Goal: Information Seeking & Learning: Learn about a topic

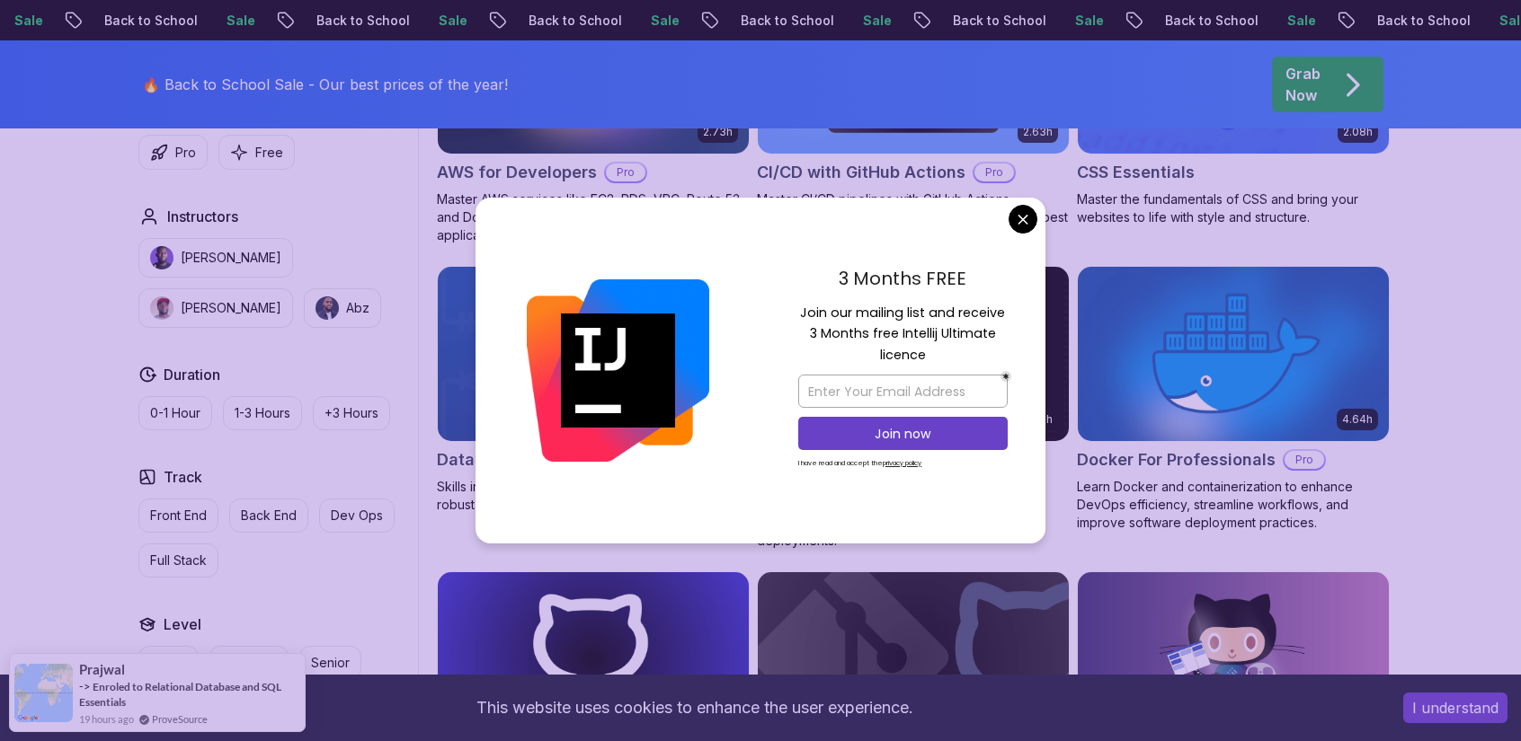
scroll to position [1548, 0]
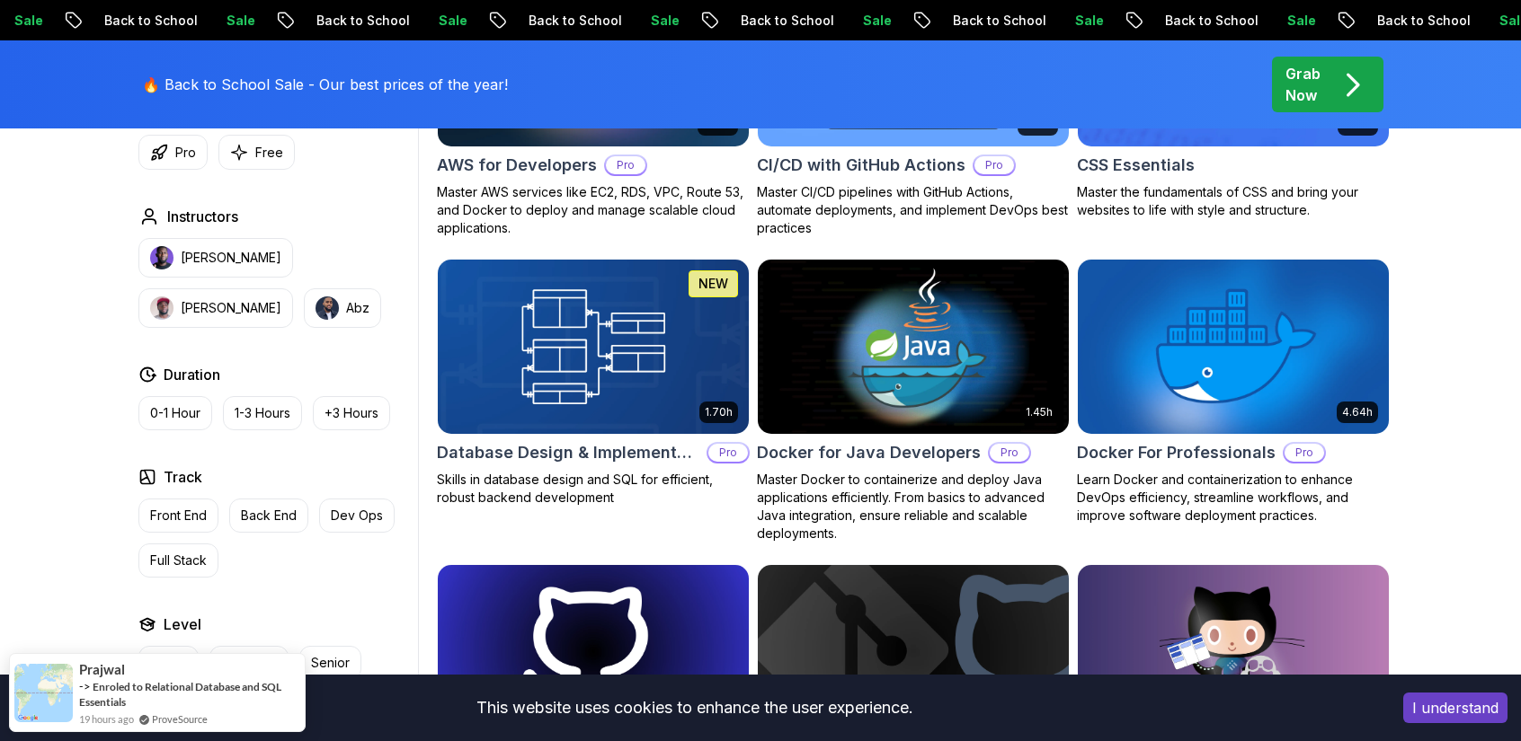
click at [171, 554] on p "Full Stack" at bounding box center [178, 561] width 57 height 18
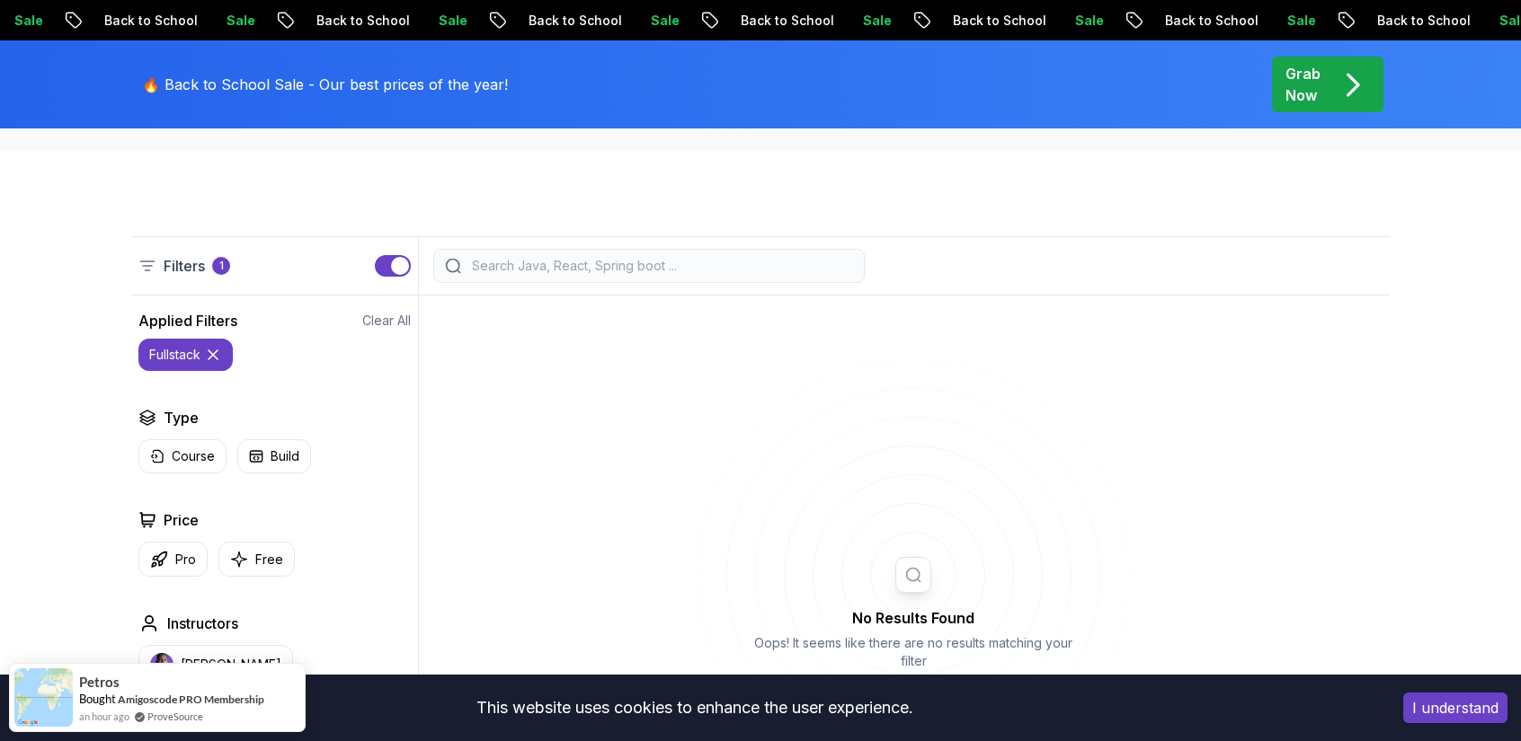
scroll to position [379, 0]
click at [381, 276] on button "button" at bounding box center [393, 270] width 36 height 22
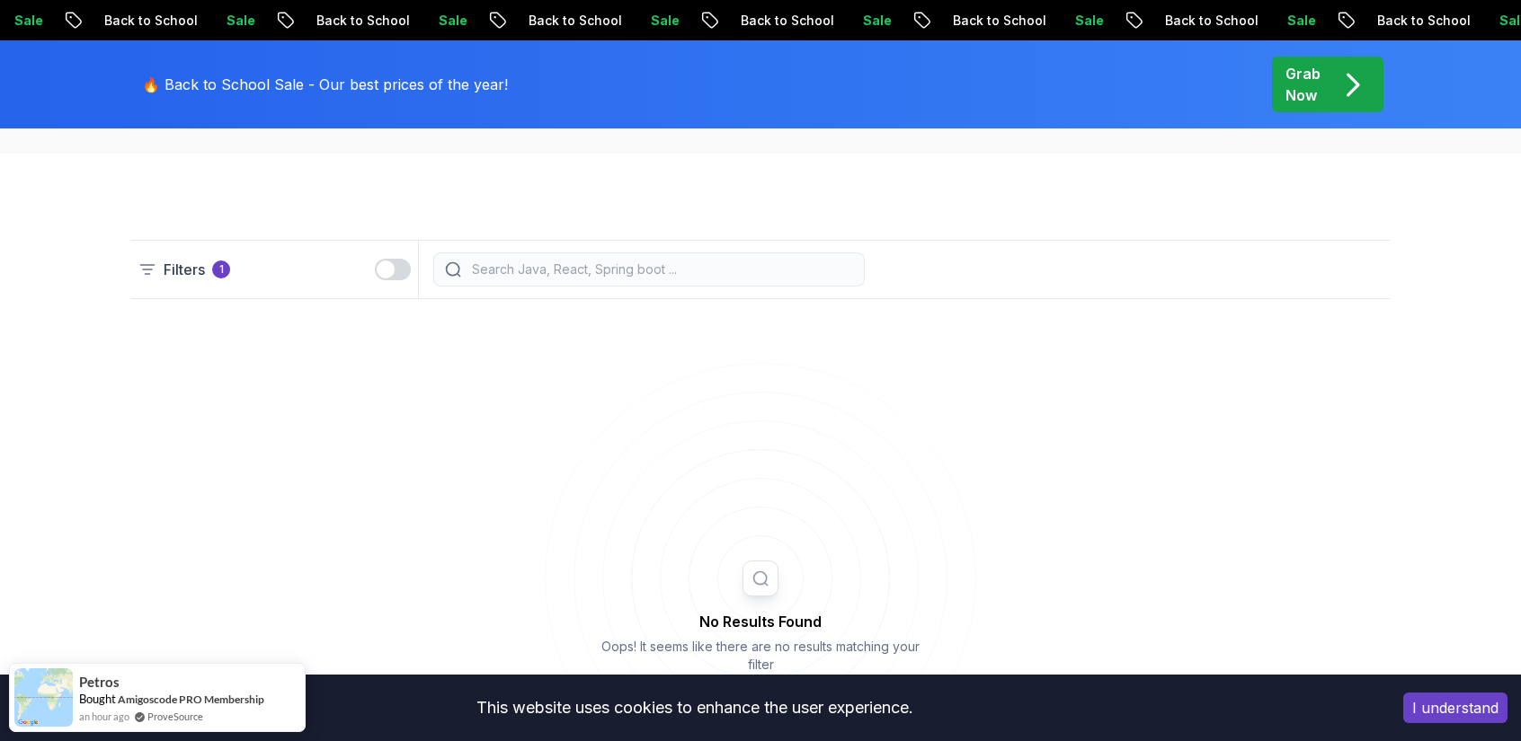
click at [619, 262] on input "search" at bounding box center [660, 270] width 385 height 18
click at [1149, 18] on p "Back to School" at bounding box center [1210, 21] width 122 height 18
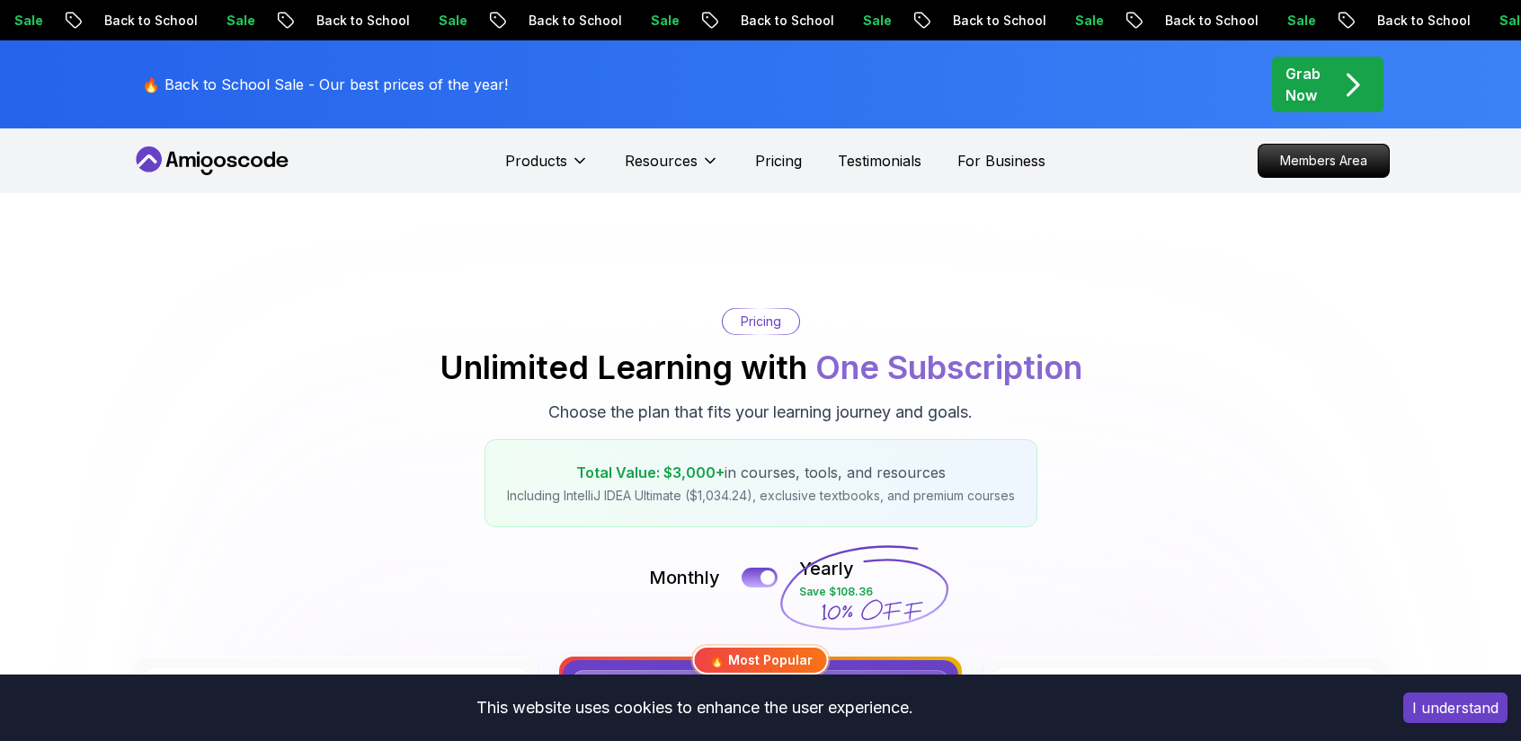
click at [230, 154] on icon at bounding box center [212, 160] width 162 height 29
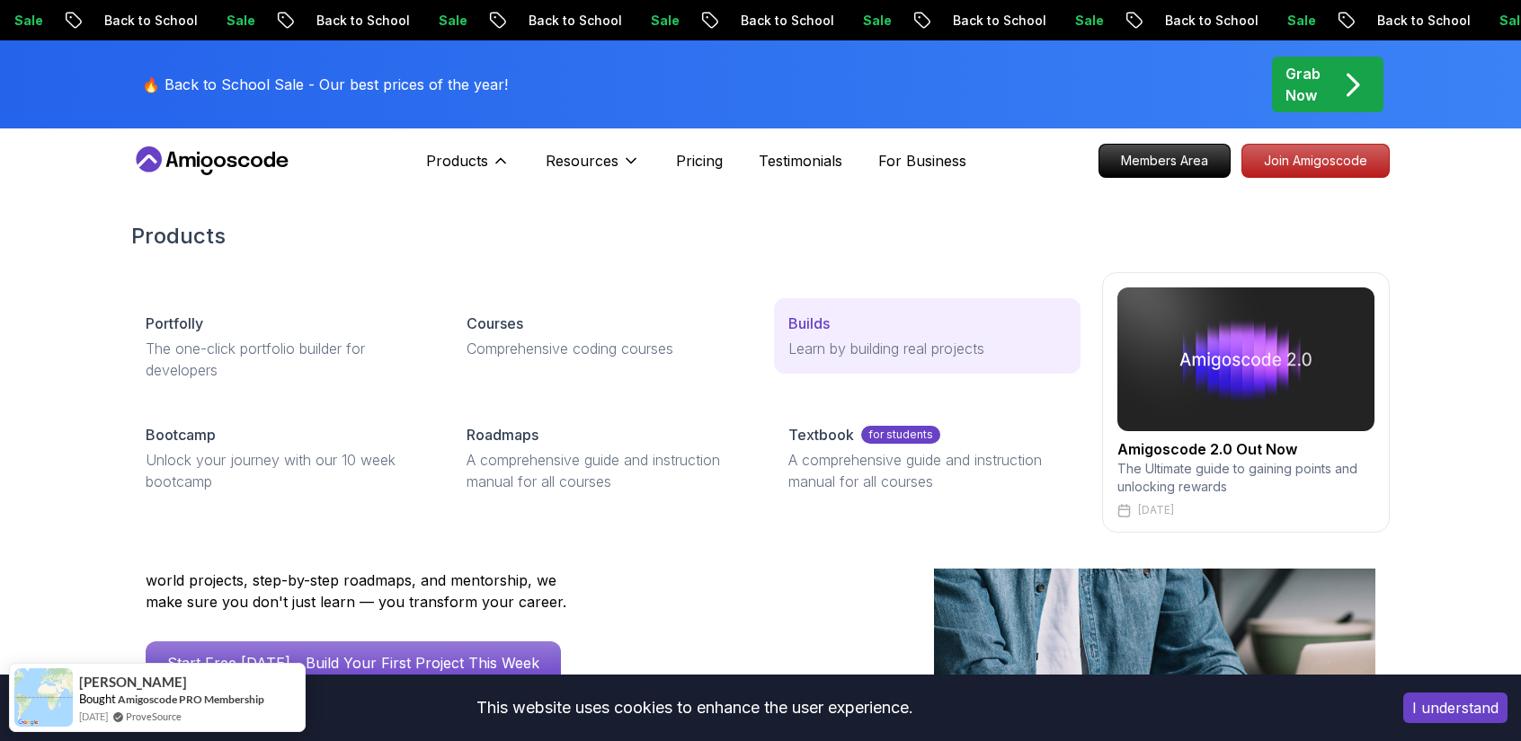
click at [865, 333] on div "Builds" at bounding box center [927, 324] width 278 height 22
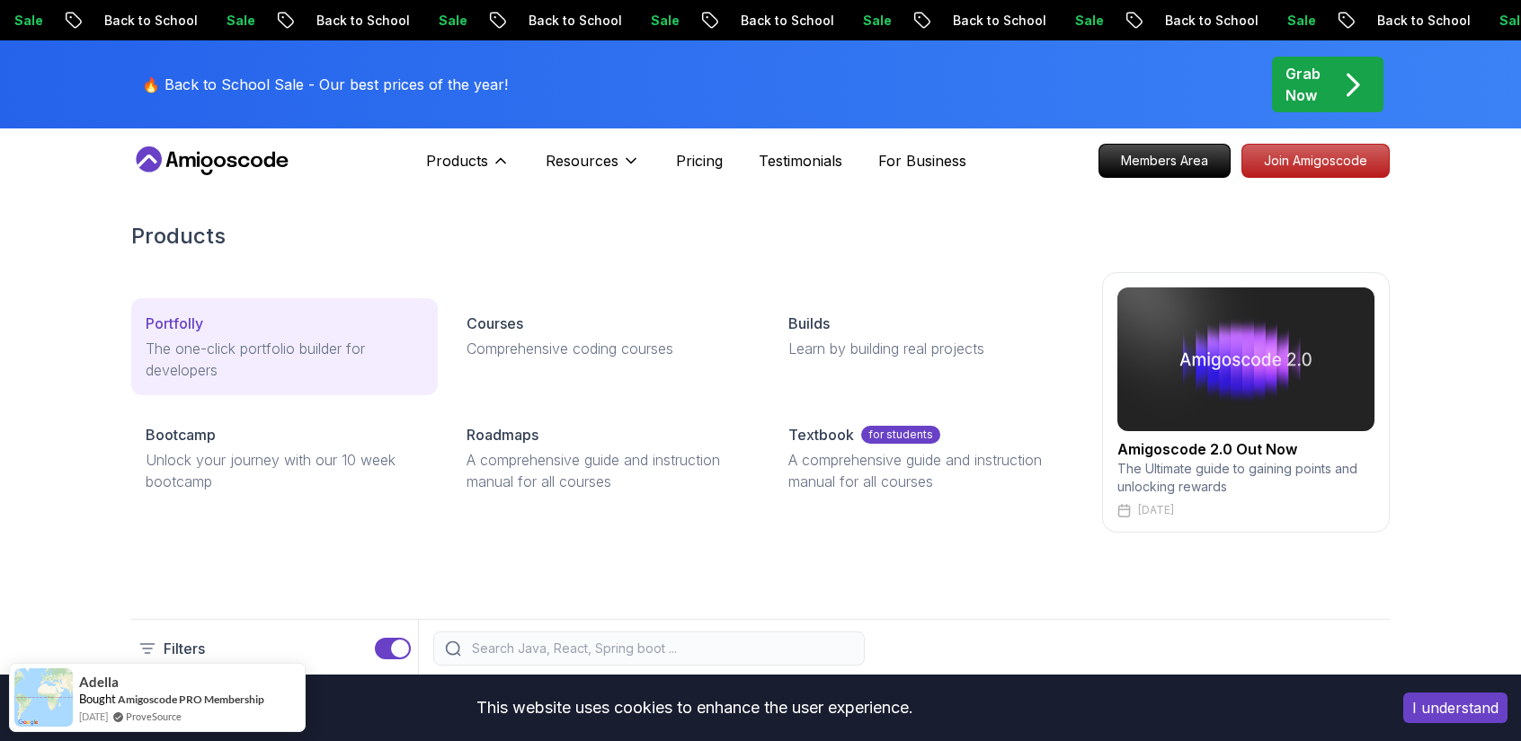
click at [270, 324] on div "Portfolly" at bounding box center [285, 324] width 278 height 22
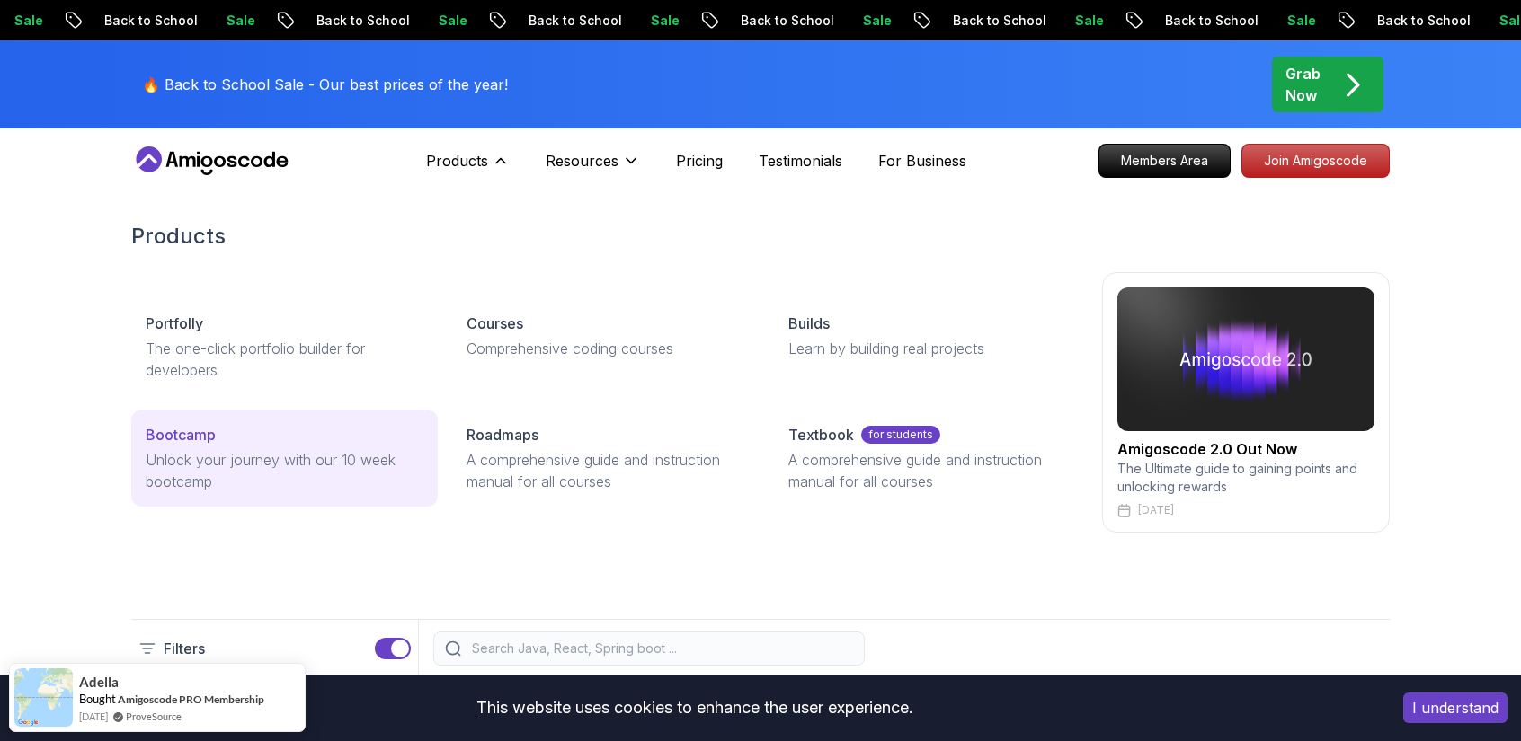
click at [351, 439] on div "Bootcamp" at bounding box center [285, 435] width 278 height 22
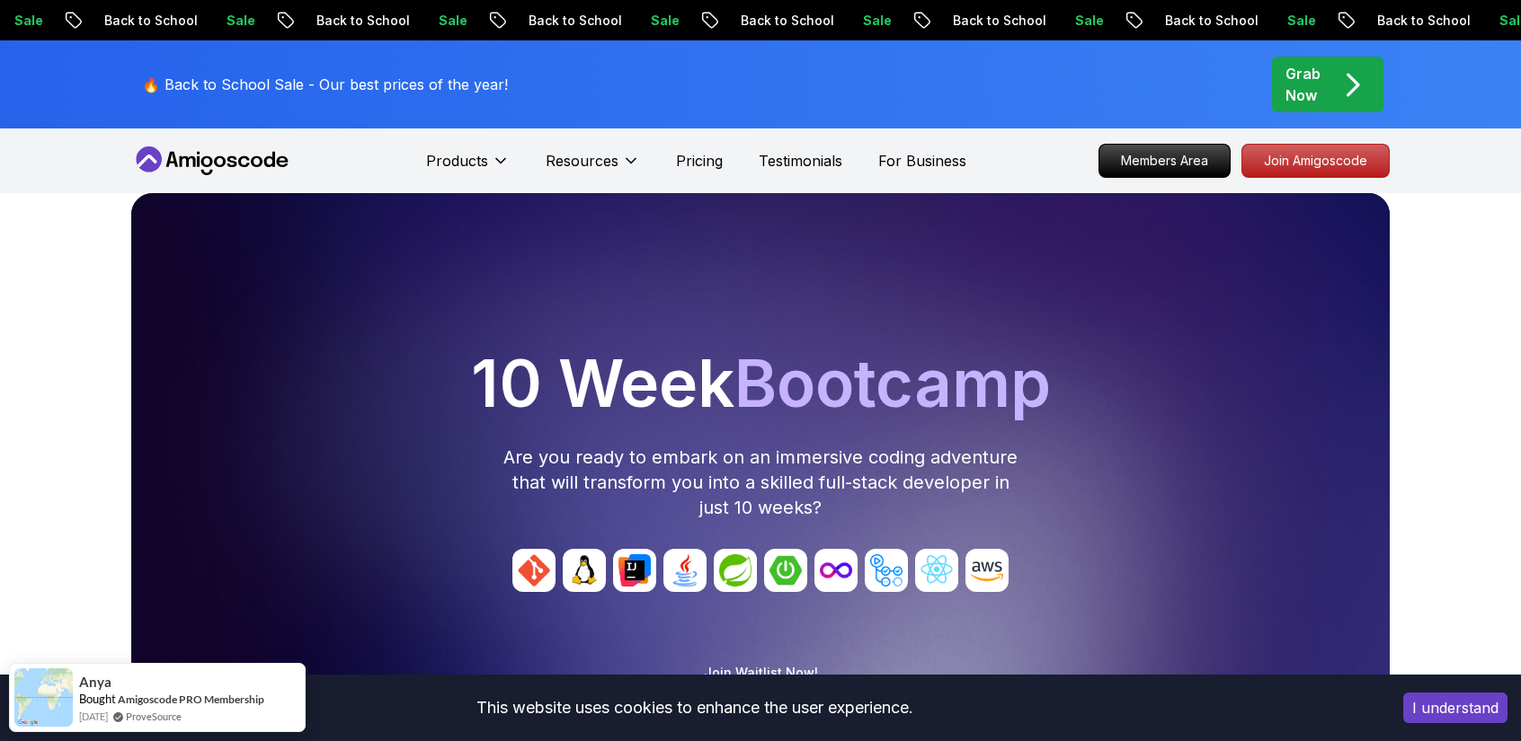
click at [566, 146] on div "Resources" at bounding box center [592, 161] width 94 height 36
click at [568, 150] on p "Resources" at bounding box center [581, 161] width 73 height 22
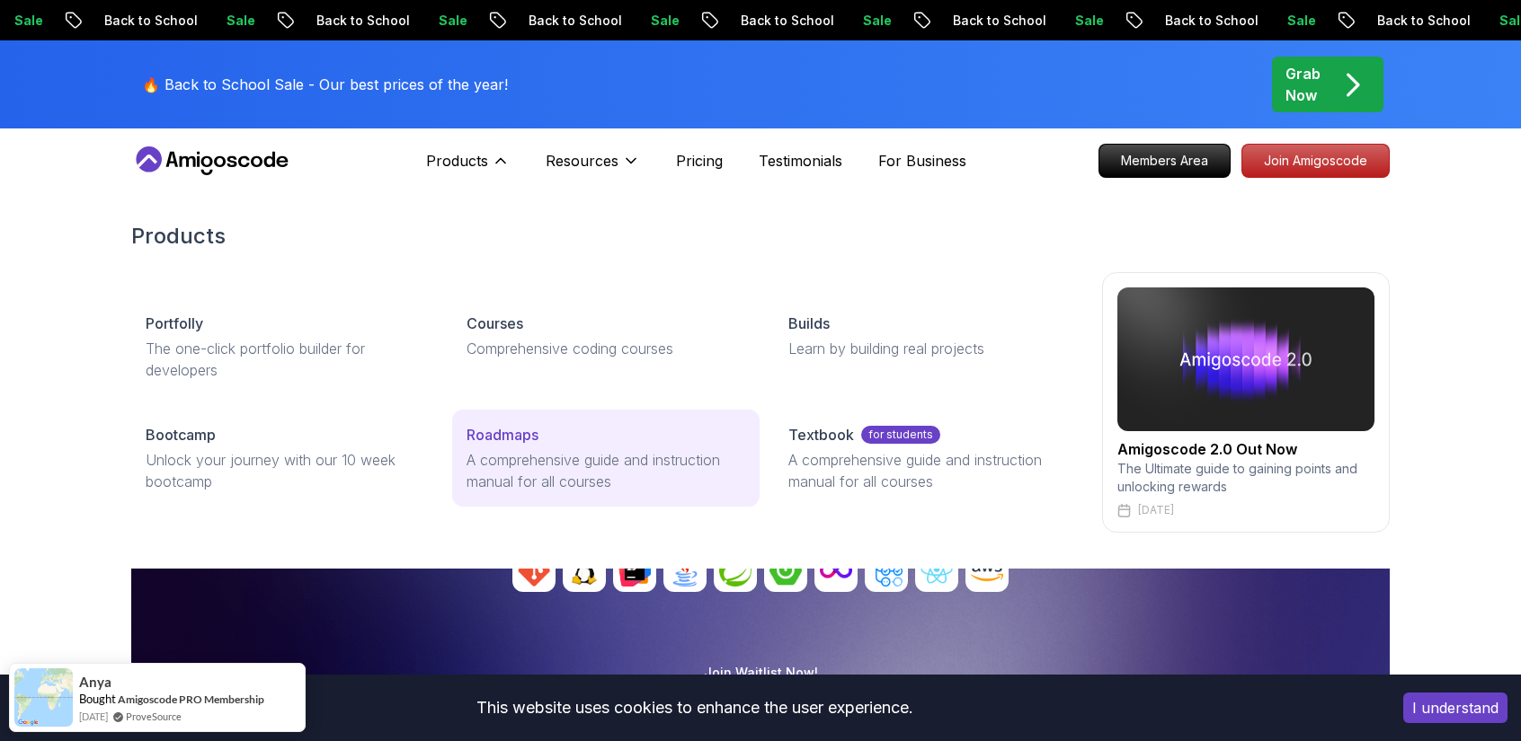
click at [554, 455] on p "A comprehensive guide and instruction manual for all courses" at bounding box center [605, 470] width 278 height 43
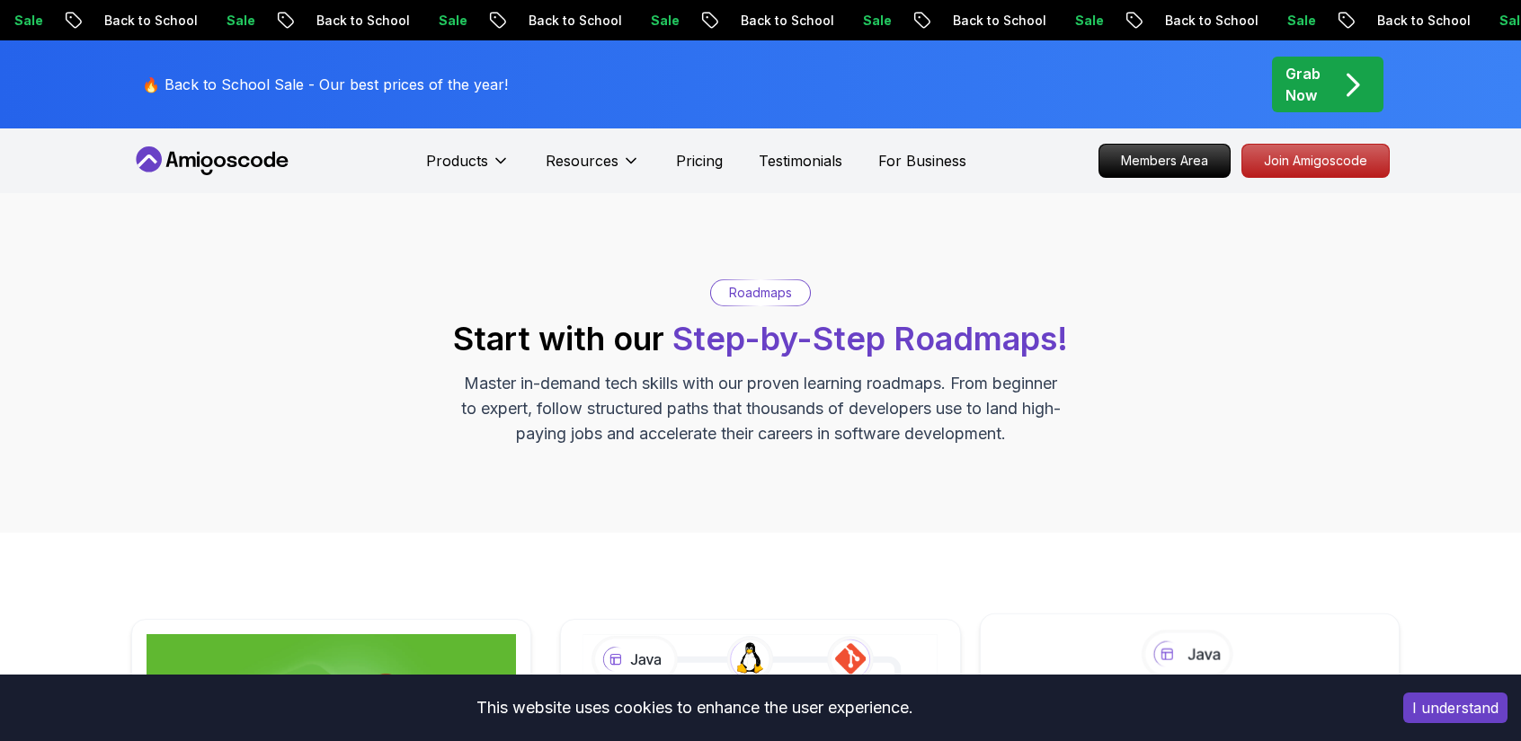
scroll to position [359, 0]
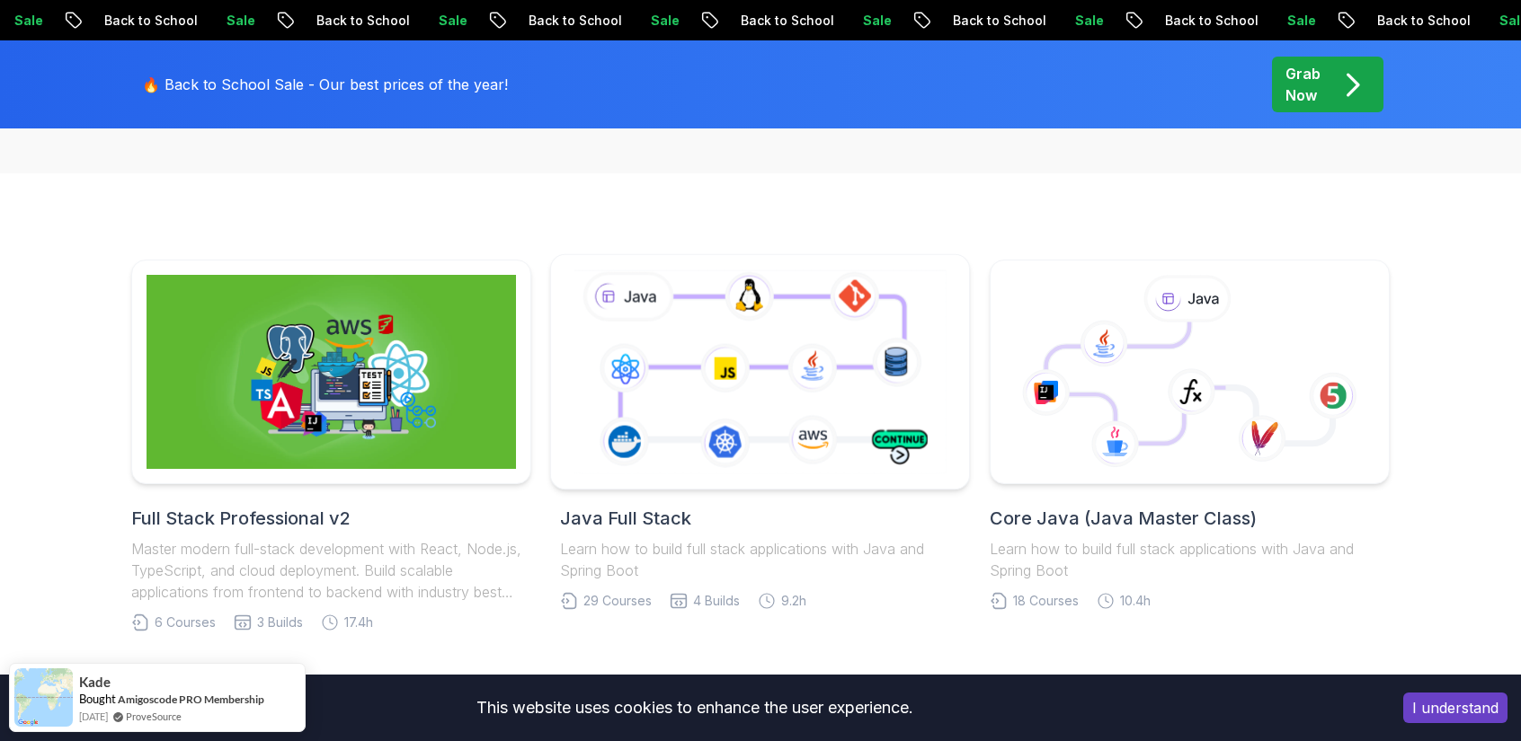
click at [775, 435] on icon at bounding box center [760, 371] width 380 height 211
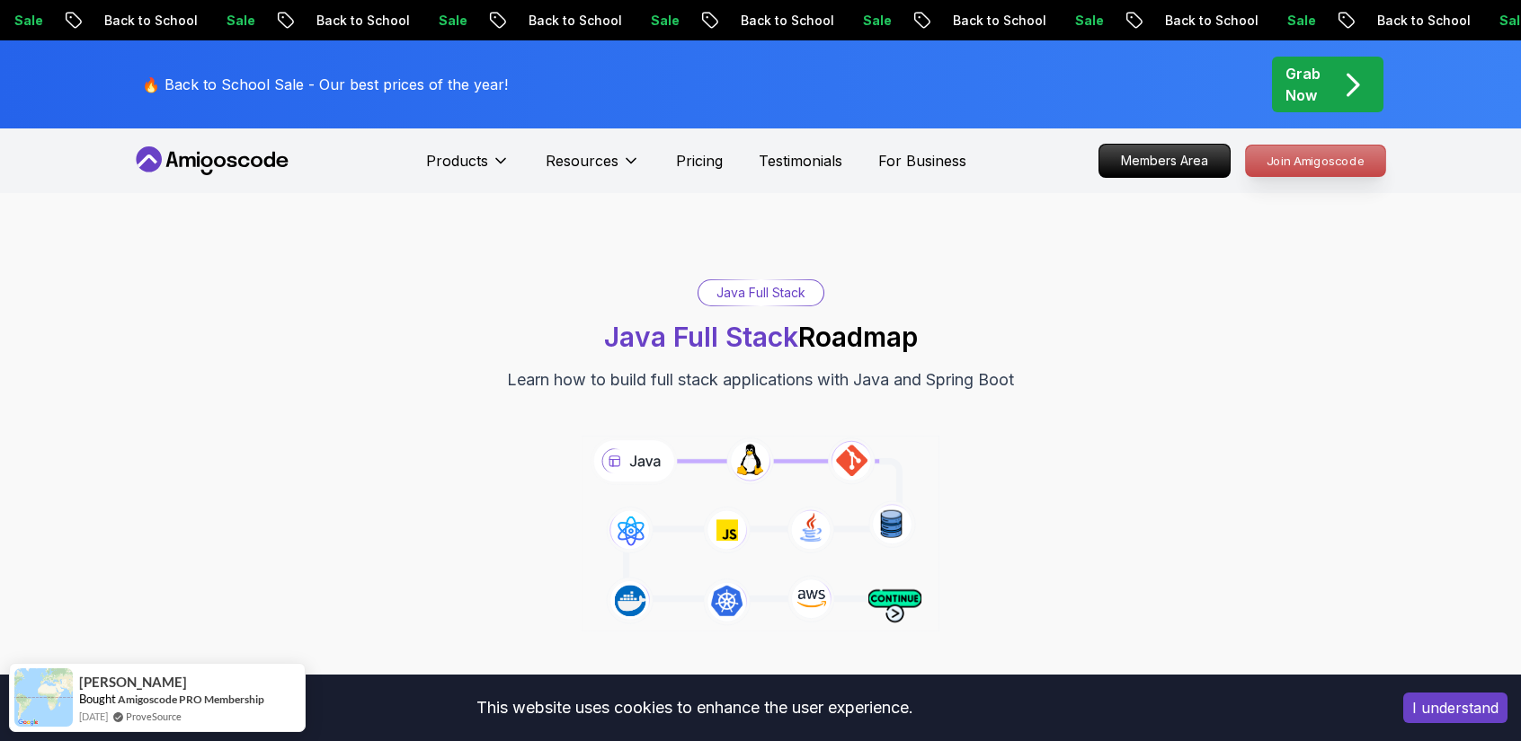
click at [1292, 173] on p "Join Amigoscode" at bounding box center [1315, 161] width 139 height 31
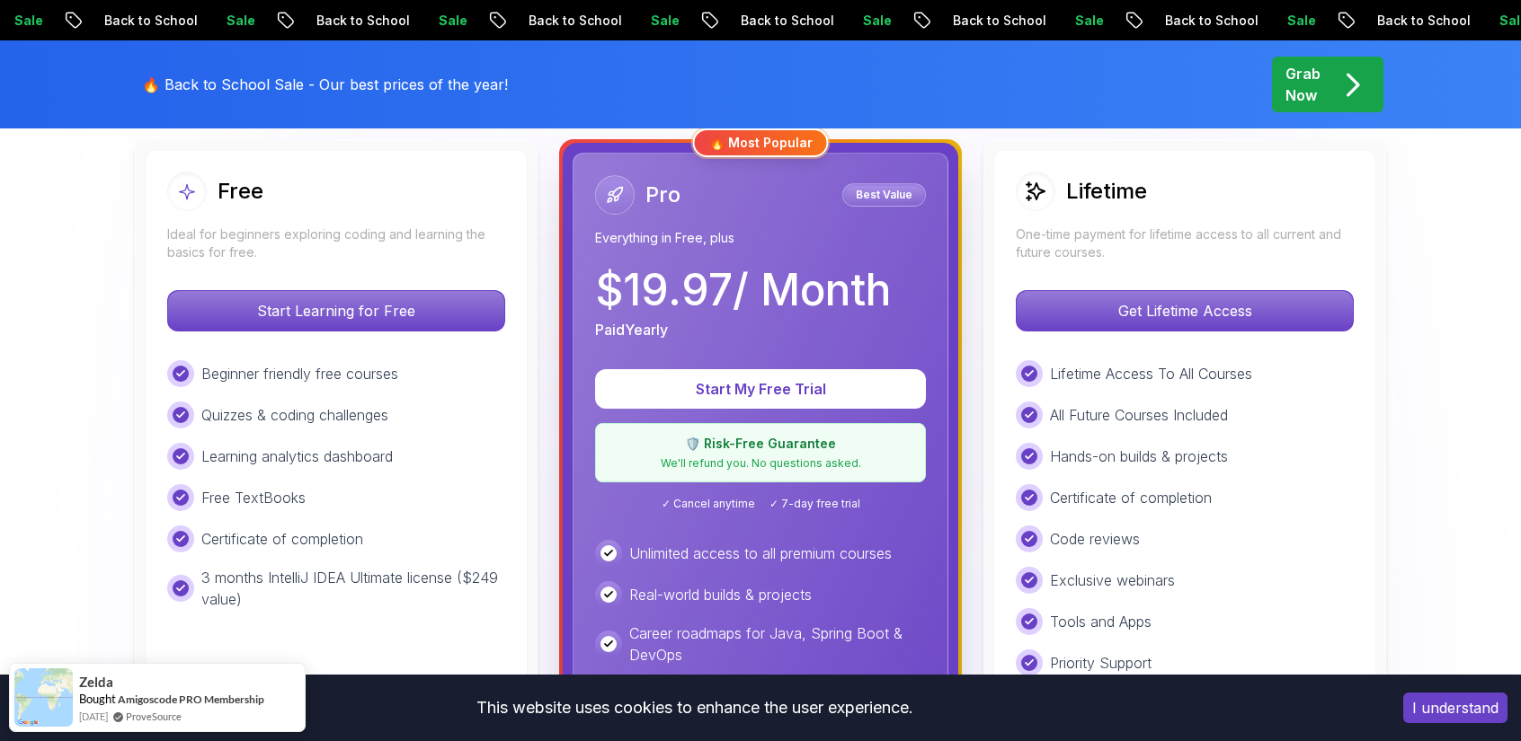
scroll to position [555, 0]
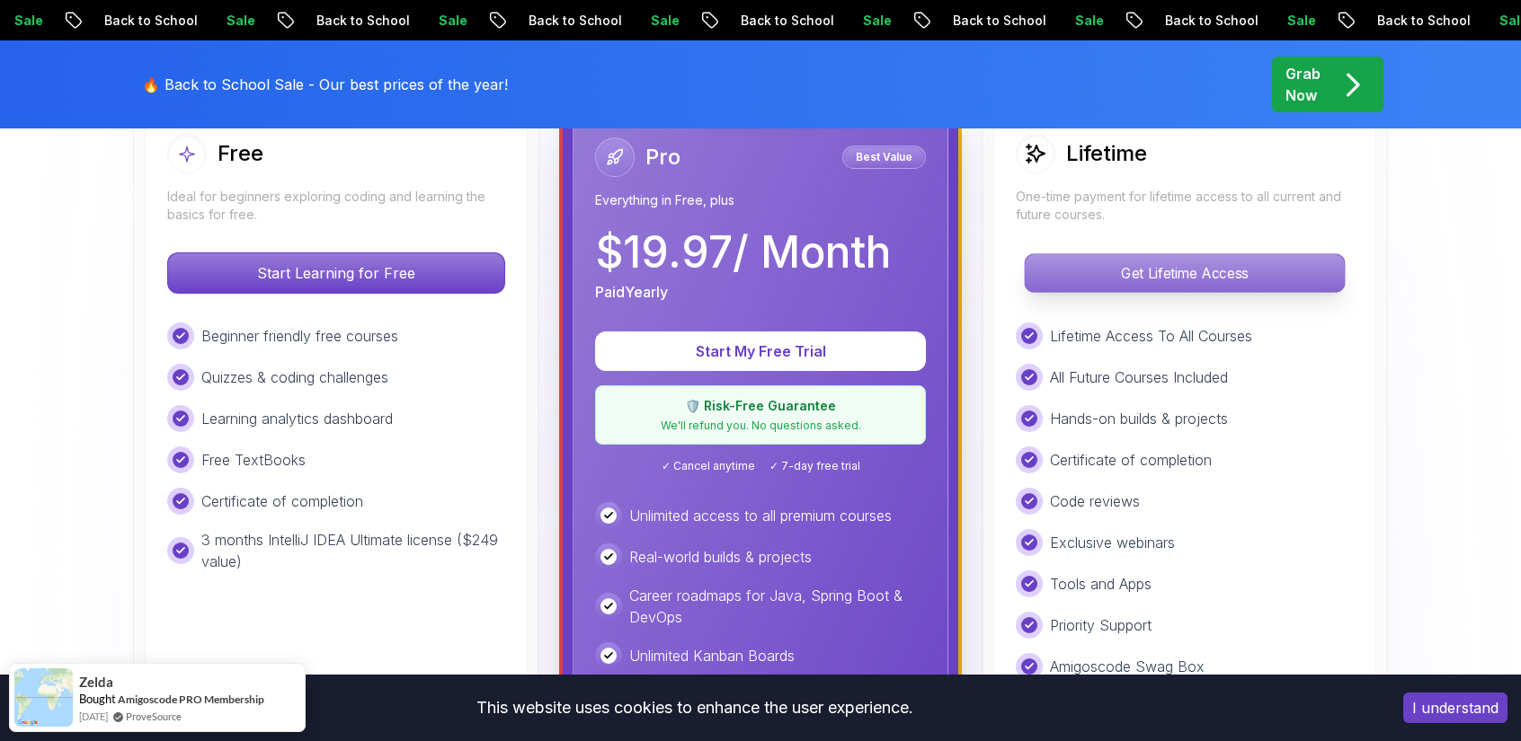
click at [1179, 274] on p "Get Lifetime Access" at bounding box center [1183, 273] width 319 height 38
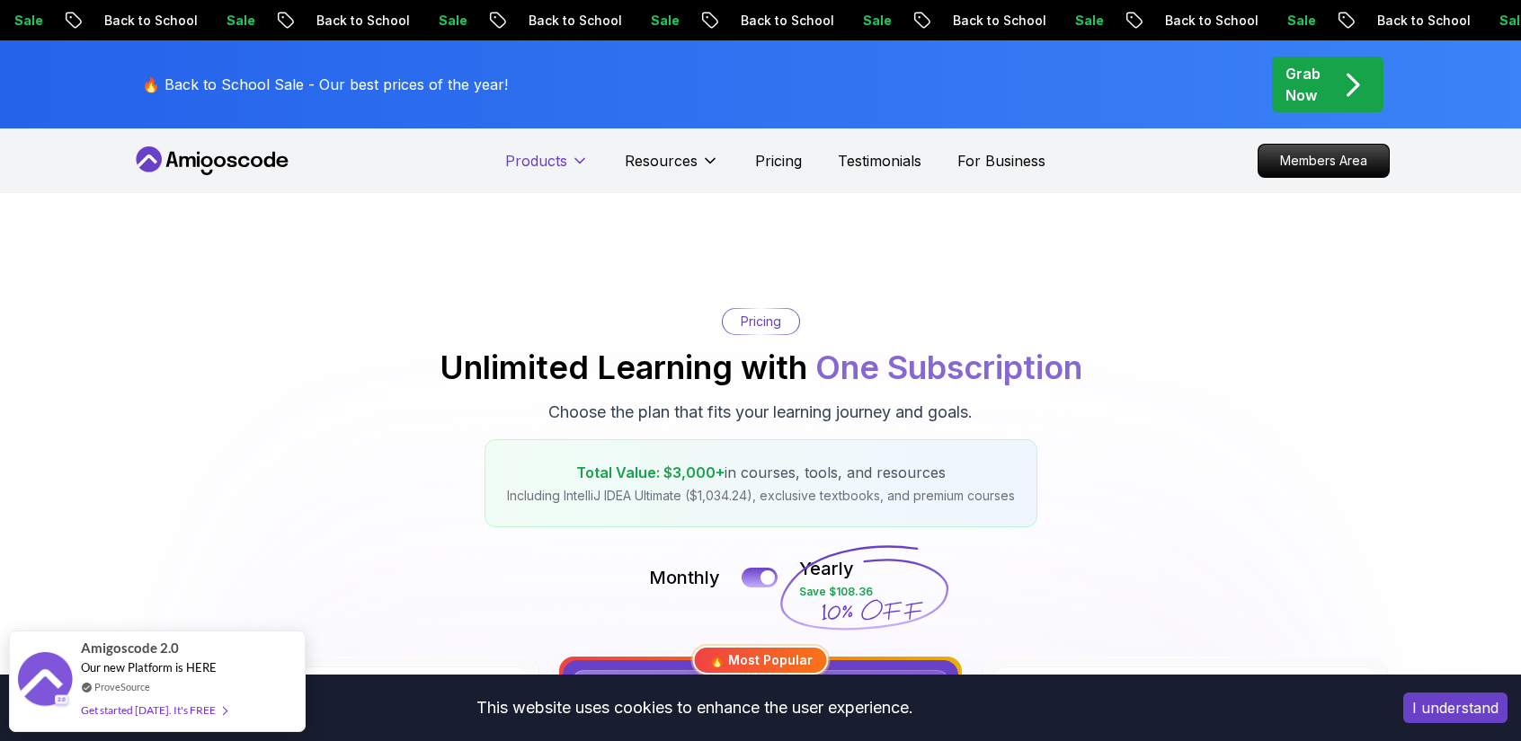
click at [564, 154] on p "Products" at bounding box center [536, 161] width 62 height 22
click at [563, 160] on p "Products" at bounding box center [536, 161] width 62 height 22
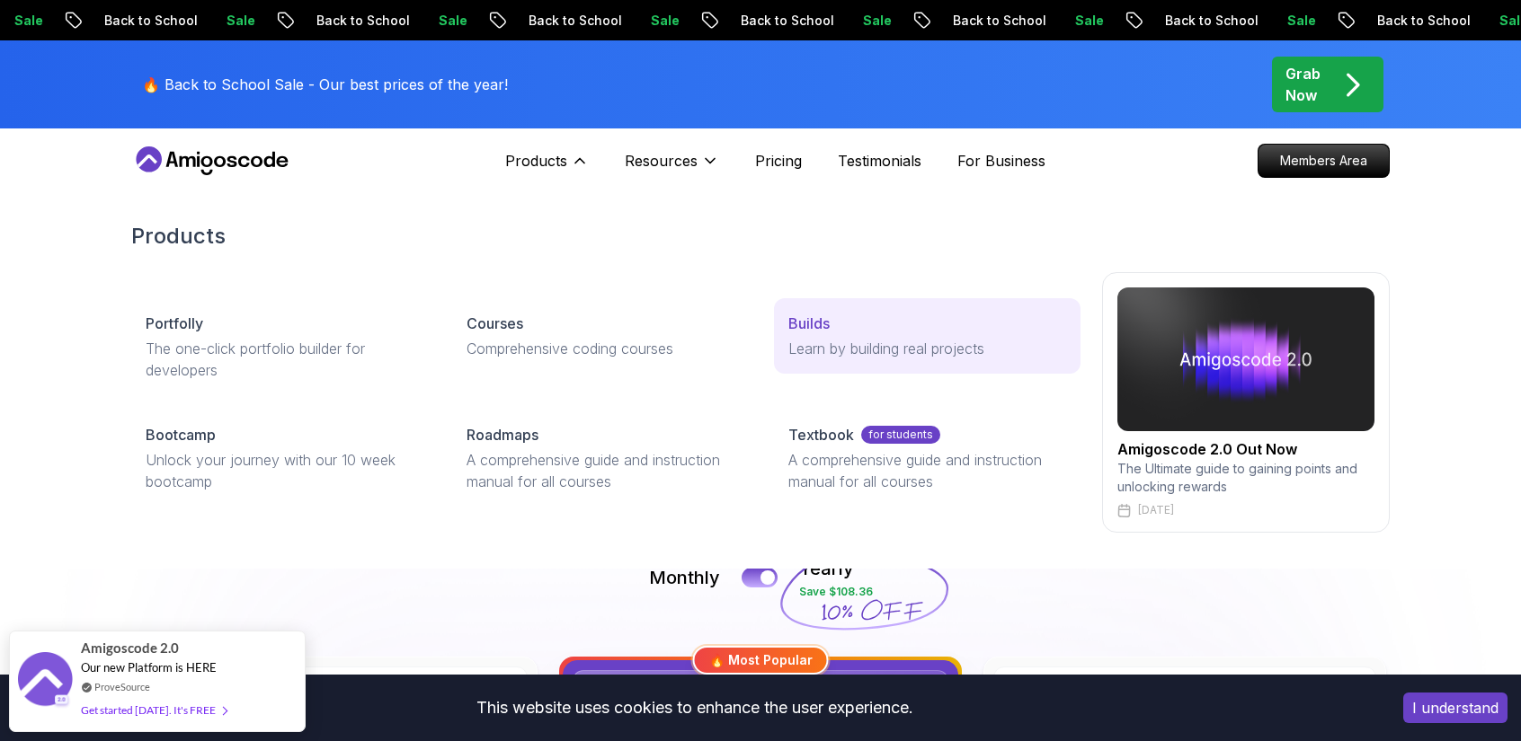
click at [854, 366] on link "Builds Learn by building real projects" at bounding box center [927, 335] width 306 height 75
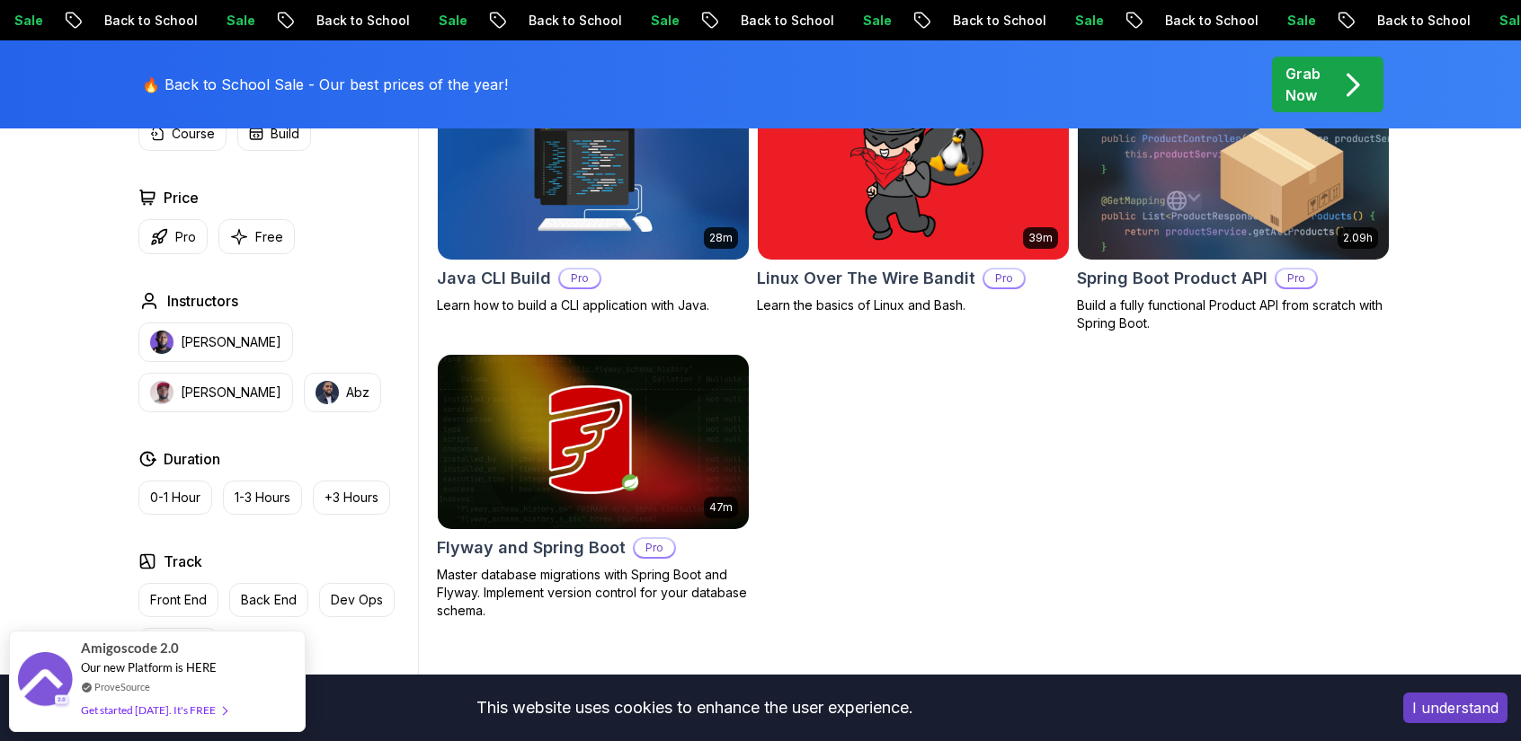
scroll to position [553, 0]
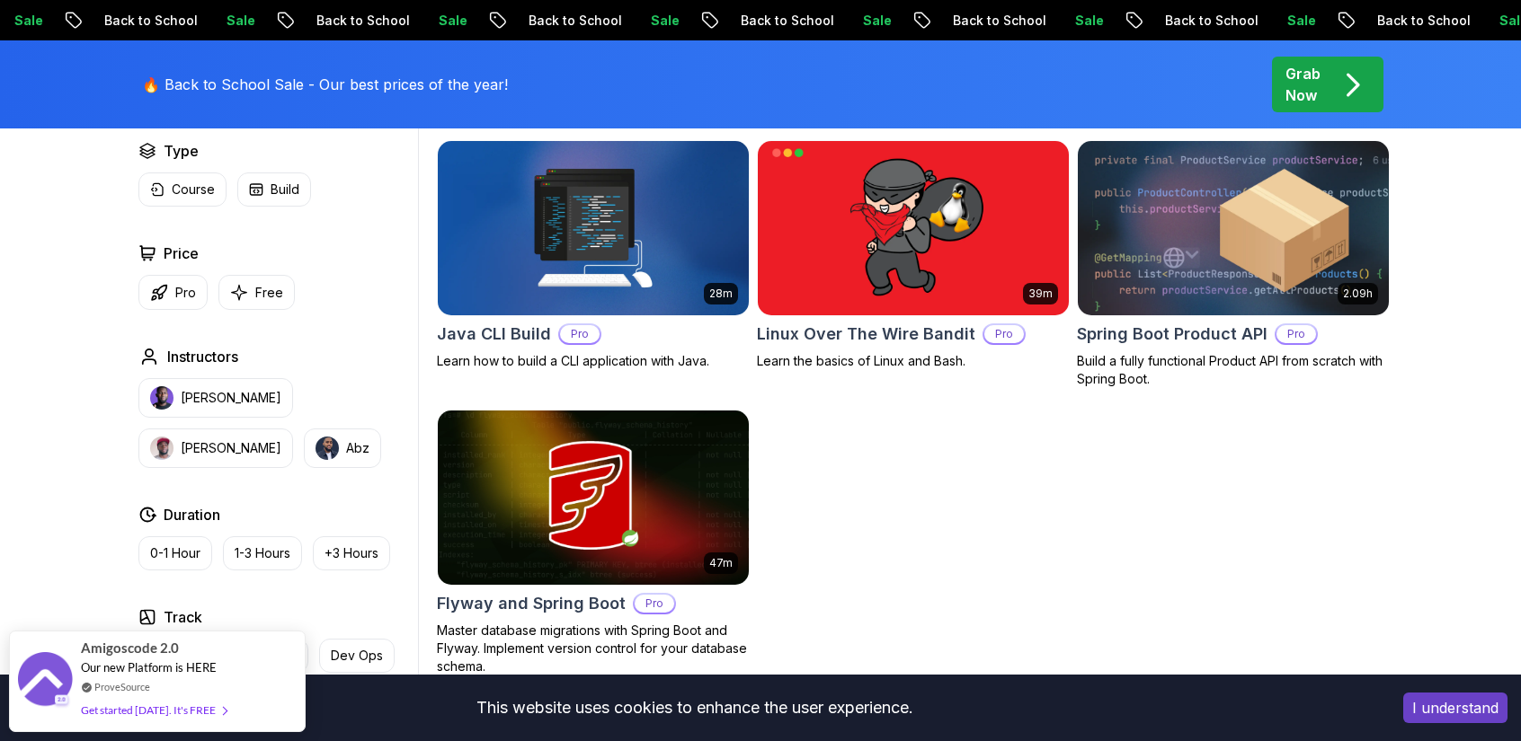
click at [1130, 258] on img at bounding box center [1232, 228] width 326 height 182
